Goal: Navigation & Orientation: Find specific page/section

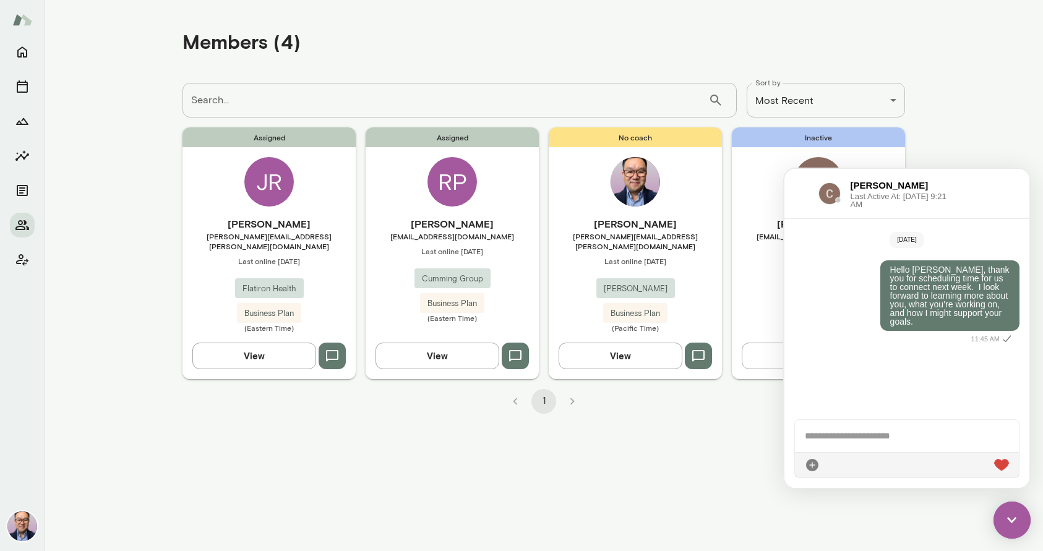
click at [1011, 515] on img at bounding box center [1011, 520] width 37 height 37
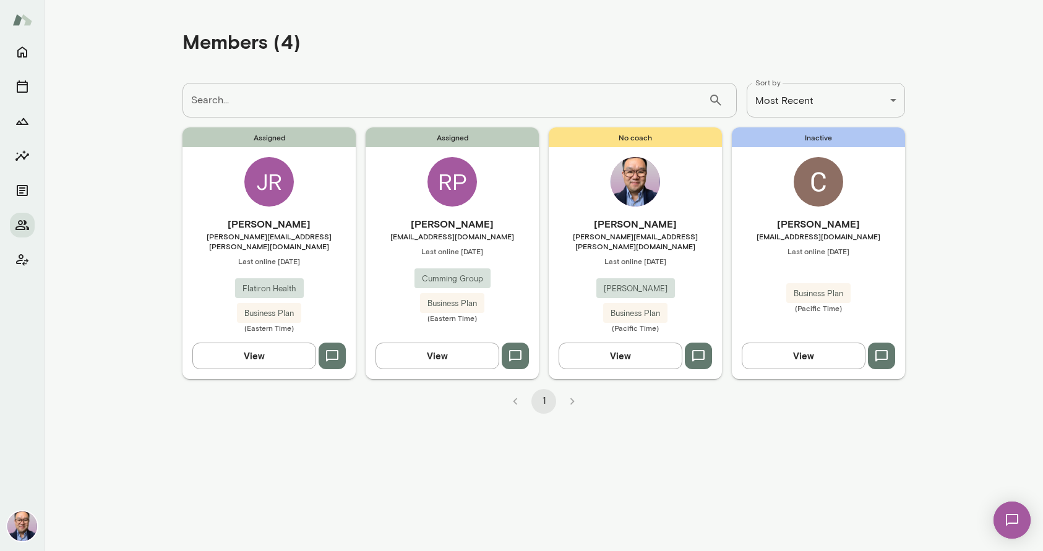
click at [855, 234] on span "[EMAIL_ADDRESS][DOMAIN_NAME]" at bounding box center [818, 236] width 173 height 10
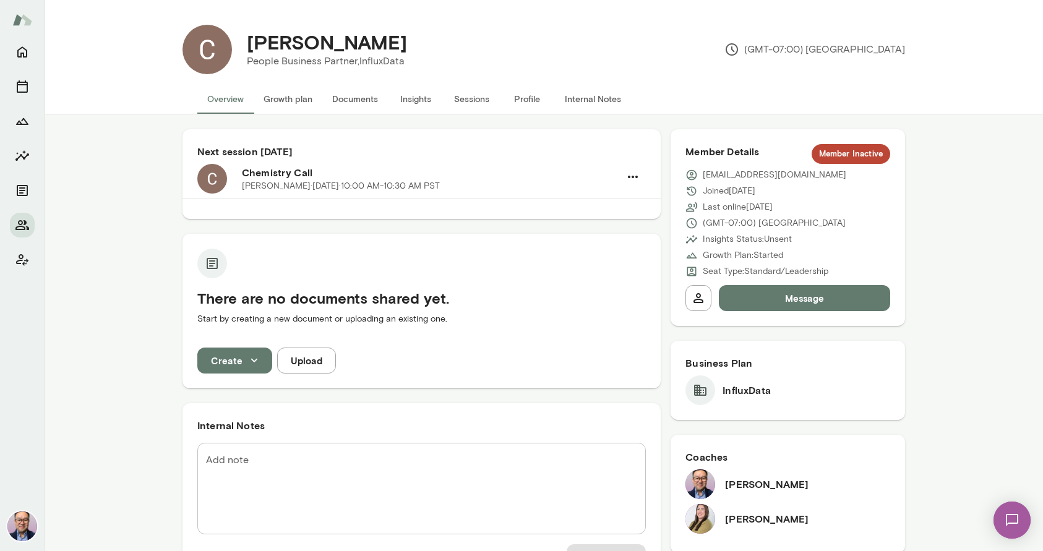
click at [770, 522] on h6 "[PERSON_NAME]" at bounding box center [767, 519] width 84 height 15
click at [771, 522] on h6 "[PERSON_NAME]" at bounding box center [767, 519] width 84 height 15
drag, startPoint x: 718, startPoint y: 520, endPoint x: 707, endPoint y: 519, distance: 10.6
click at [718, 520] on div "[PERSON_NAME]" at bounding box center [787, 519] width 205 height 30
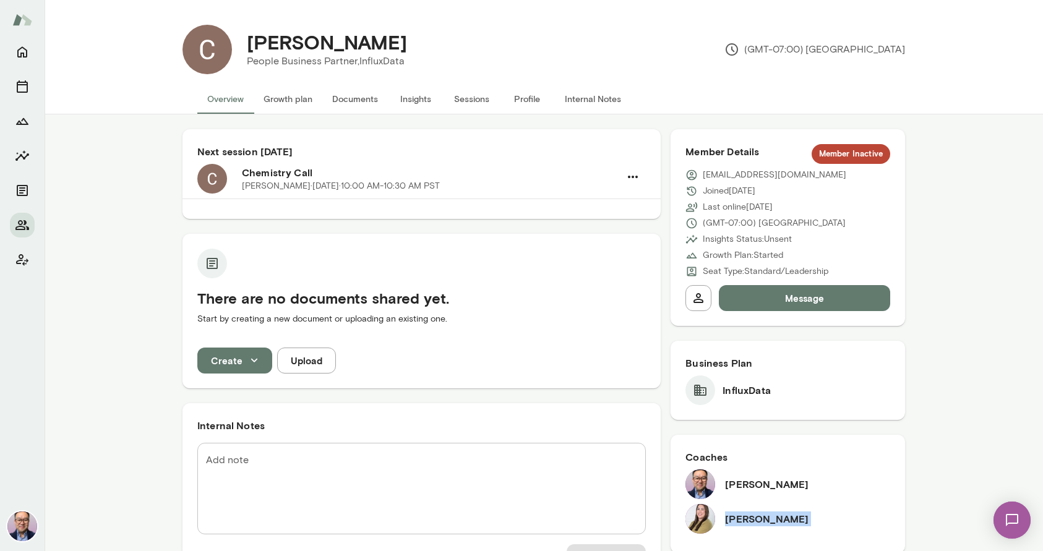
click at [706, 519] on img at bounding box center [700, 519] width 30 height 30
click at [854, 510] on div "[PERSON_NAME]" at bounding box center [787, 519] width 205 height 30
click at [24, 53] on icon "Home" at bounding box center [22, 52] width 10 height 11
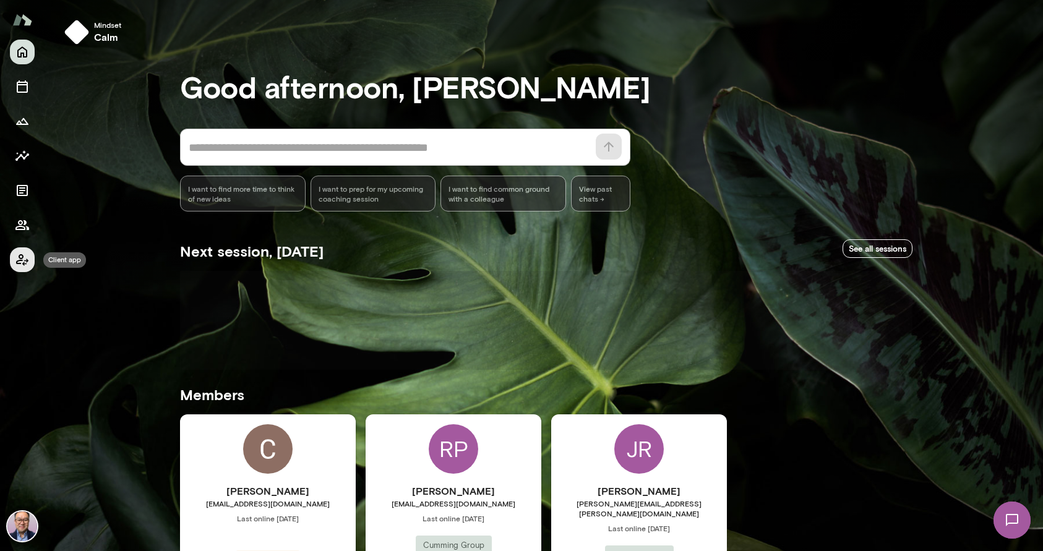
click at [24, 263] on icon "Client app" at bounding box center [22, 260] width 12 height 12
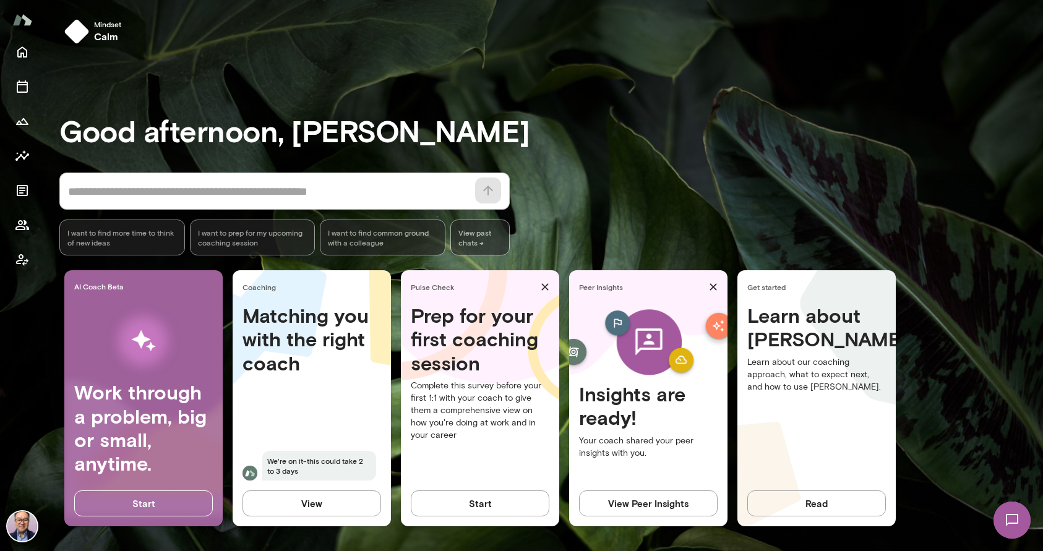
click at [1018, 515] on img at bounding box center [1012, 520] width 51 height 51
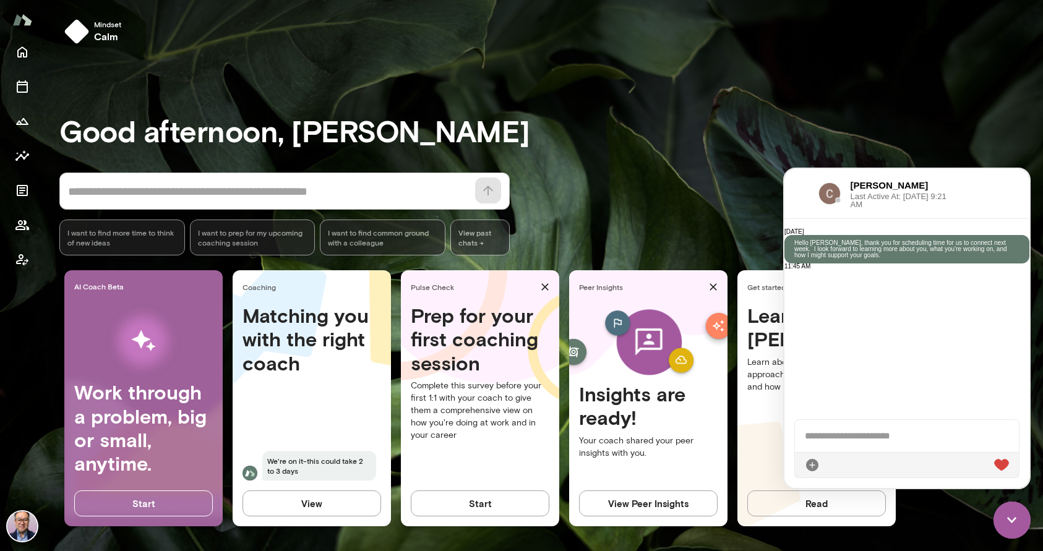
click at [979, 498] on div "AI Coach Beta Work through a problem, big or small, anytime. Start Coaching Mat…" at bounding box center [551, 403] width 984 height 266
click at [1009, 510] on img at bounding box center [1011, 520] width 37 height 37
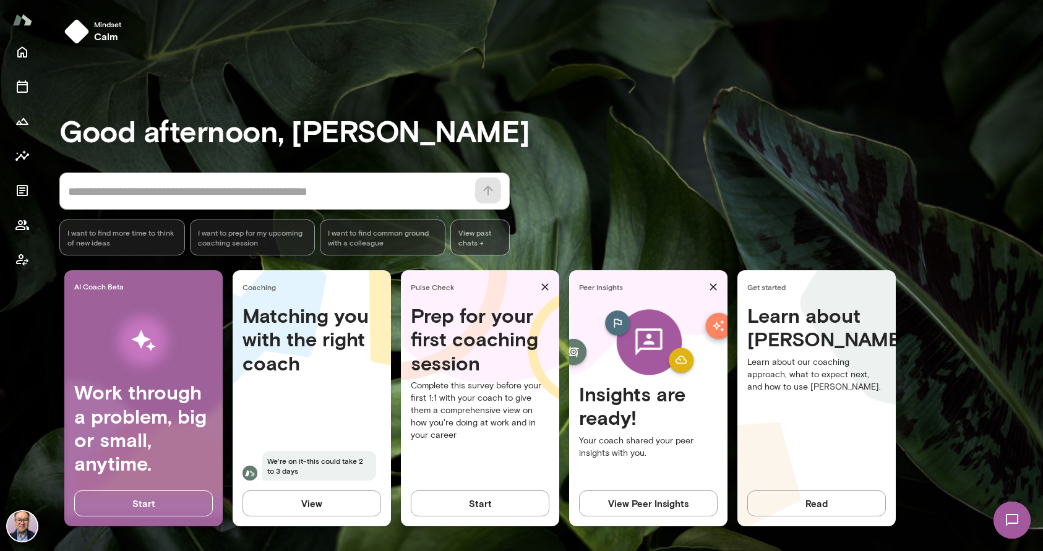
click at [335, 356] on h4 "Matching you with the right coach" at bounding box center [311, 339] width 139 height 71
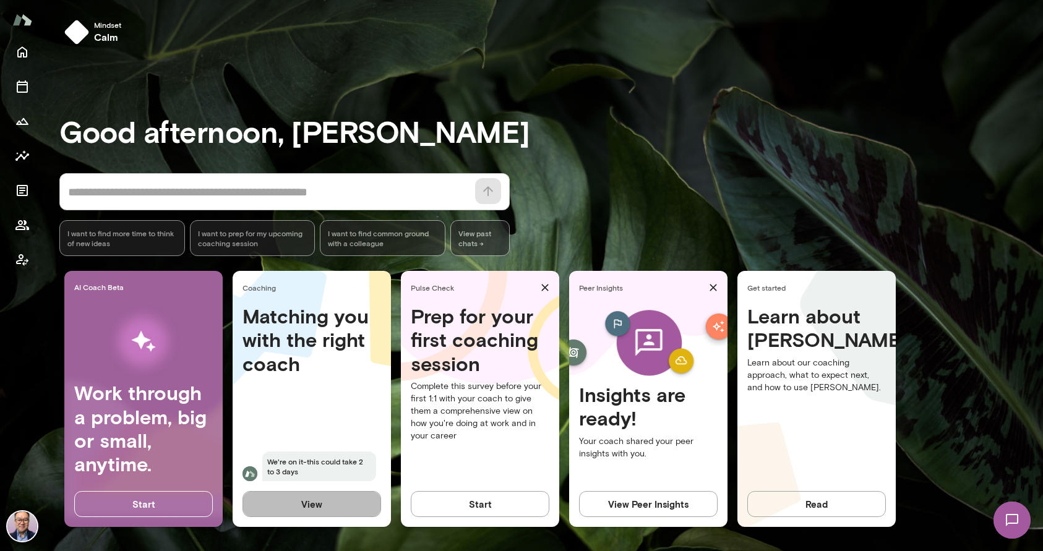
click at [341, 507] on button "View" at bounding box center [311, 504] width 139 height 26
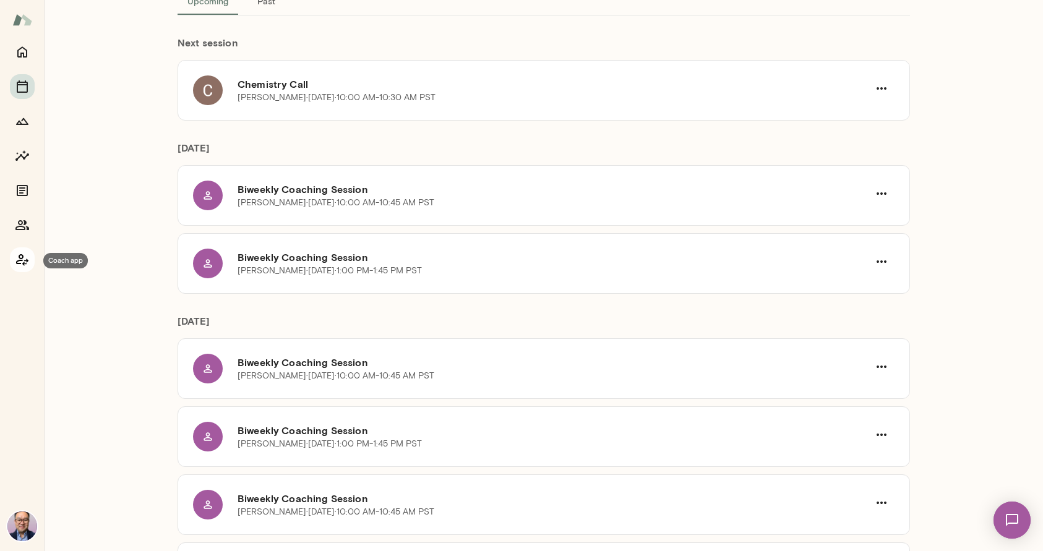
scroll to position [1, 0]
click at [17, 257] on icon "Coach app" at bounding box center [22, 259] width 15 height 15
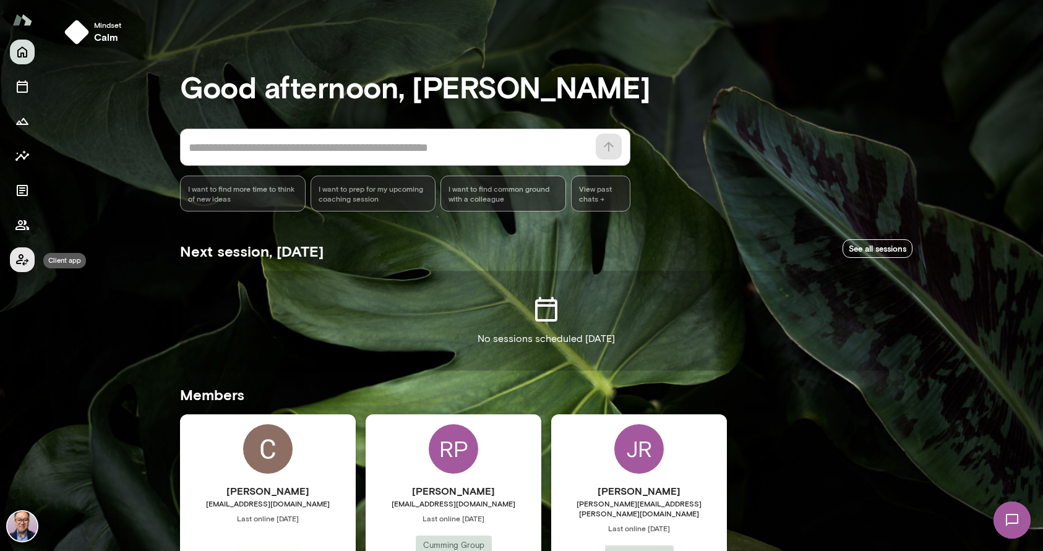
click at [17, 257] on icon "Client app" at bounding box center [22, 259] width 15 height 15
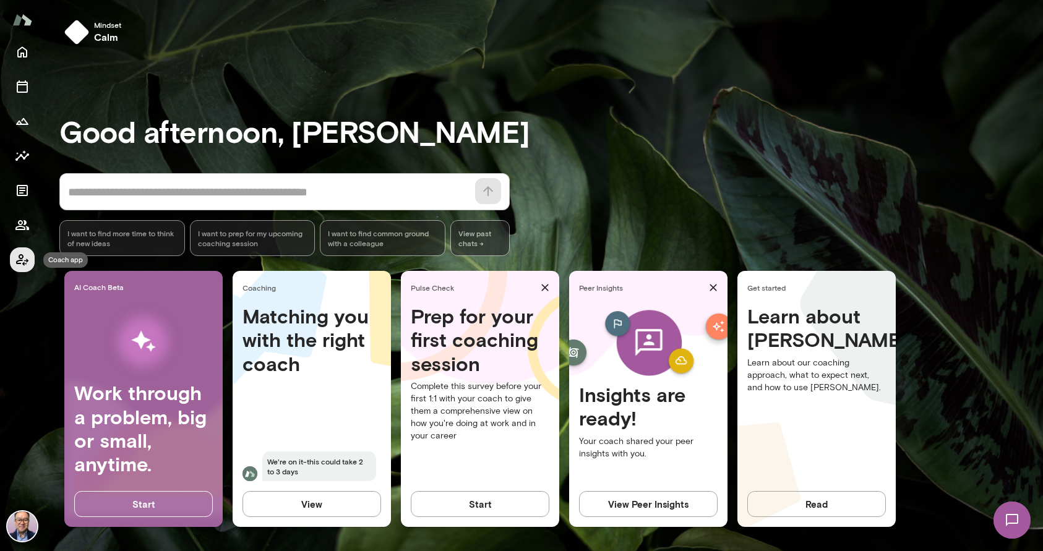
scroll to position [1, 0]
click at [17, 257] on icon "Coach app" at bounding box center [22, 259] width 15 height 15
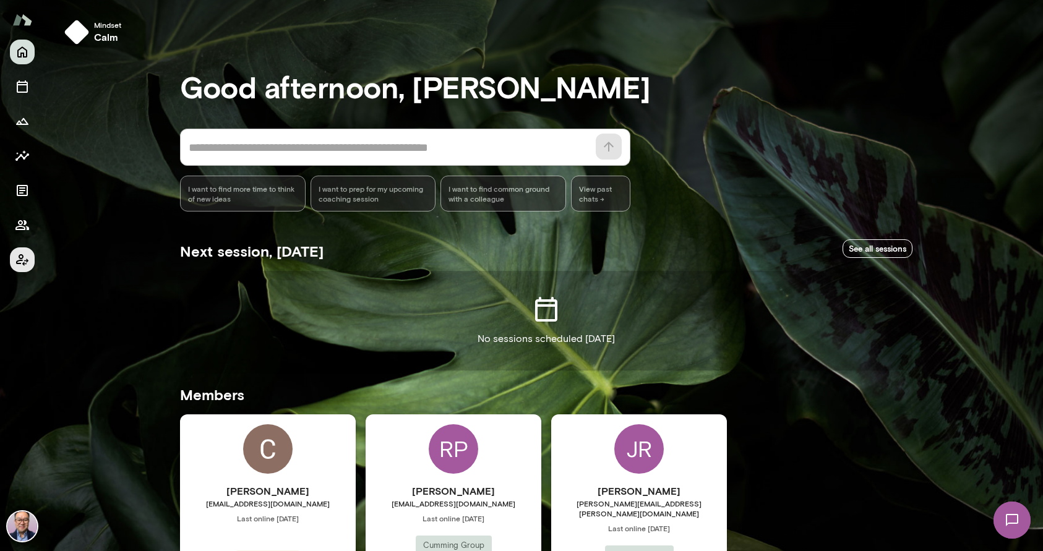
click at [33, 257] on button "Client app" at bounding box center [22, 259] width 25 height 25
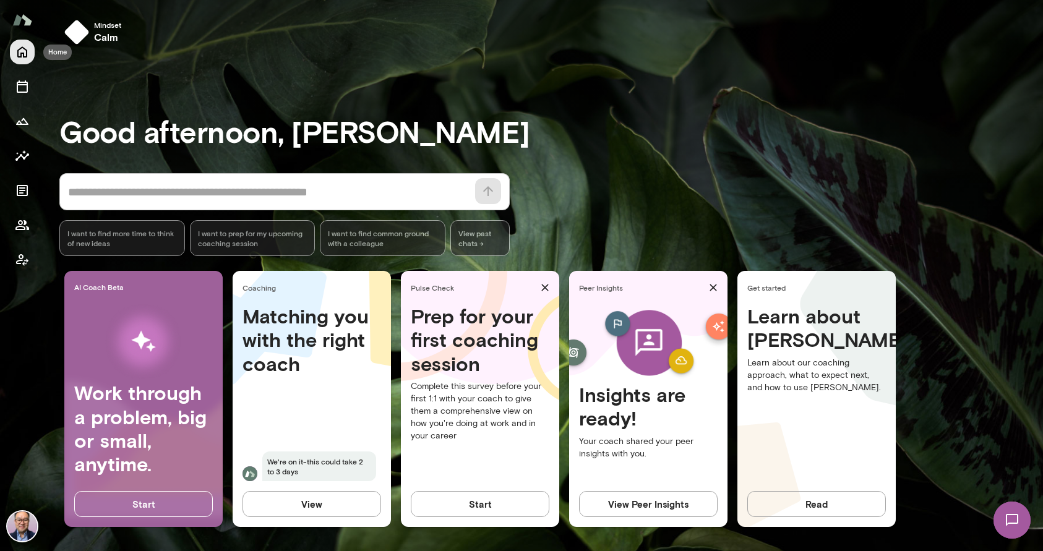
click at [25, 54] on icon "Home" at bounding box center [22, 52] width 15 height 15
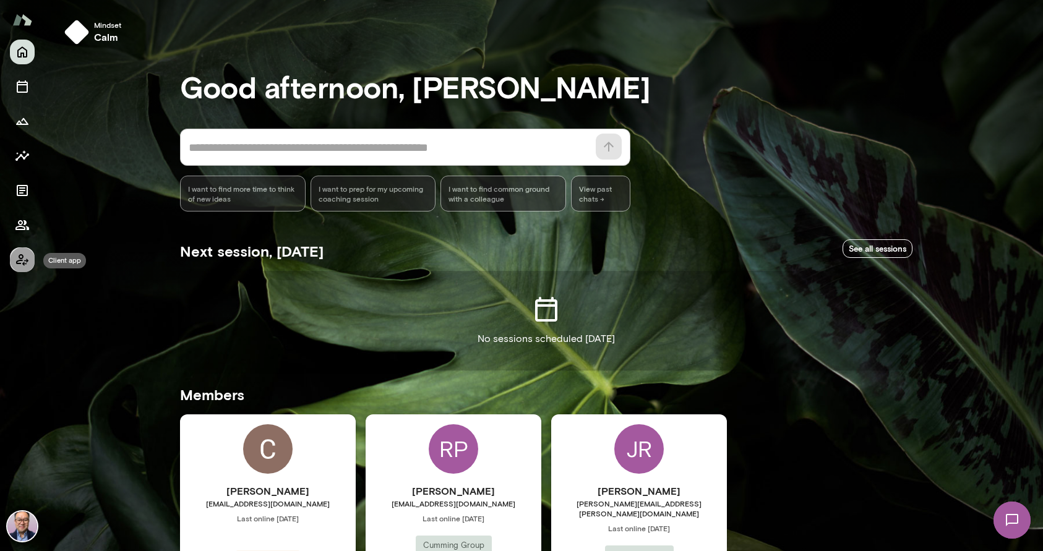
click at [27, 258] on icon "Client app" at bounding box center [22, 259] width 15 height 15
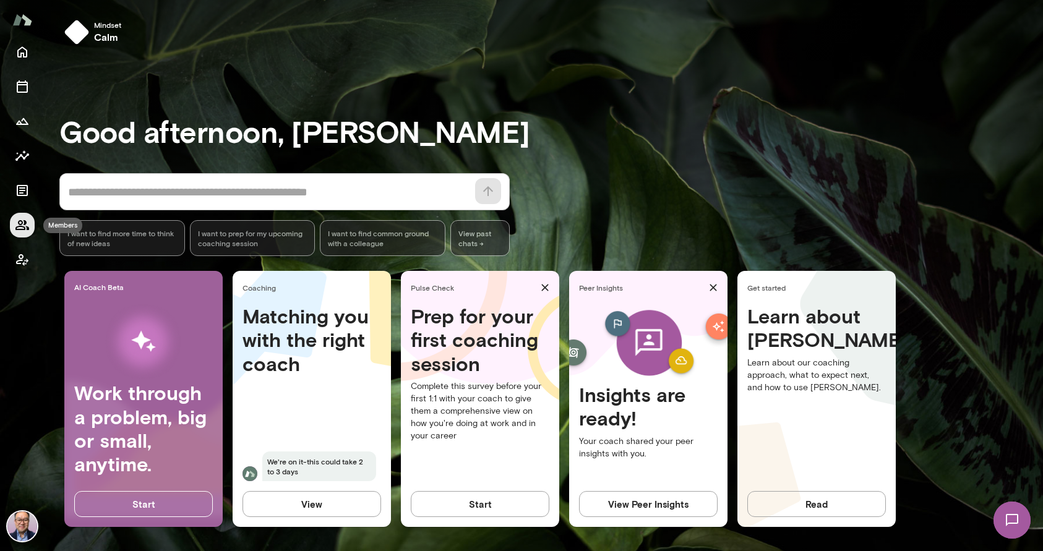
scroll to position [0, 1]
click at [34, 225] on button "Members" at bounding box center [22, 225] width 25 height 25
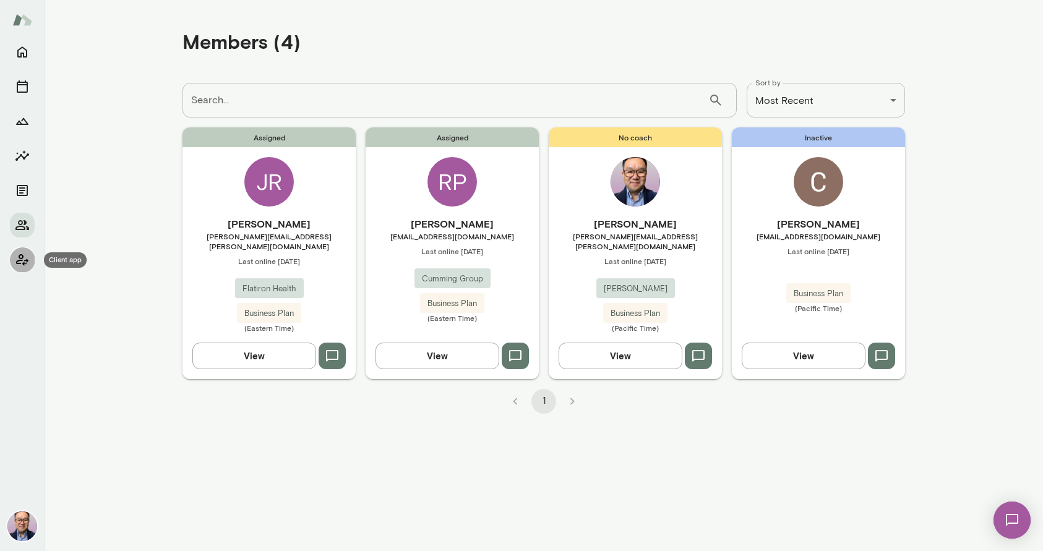
click at [27, 260] on icon "Client app" at bounding box center [22, 260] width 12 height 12
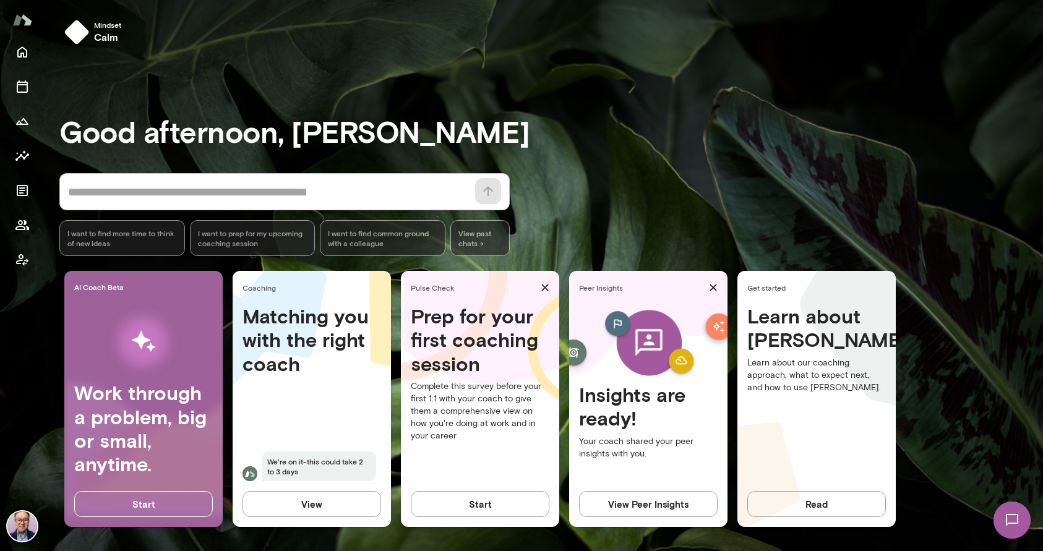
click at [758, 412] on div "Learn about [PERSON_NAME] Learn about our coaching approach, what to expect nex…" at bounding box center [816, 400] width 158 height 192
click at [797, 521] on div "Read" at bounding box center [816, 509] width 158 height 36
click at [795, 510] on button "Read" at bounding box center [816, 504] width 139 height 26
